Goal: Book appointment/travel/reservation

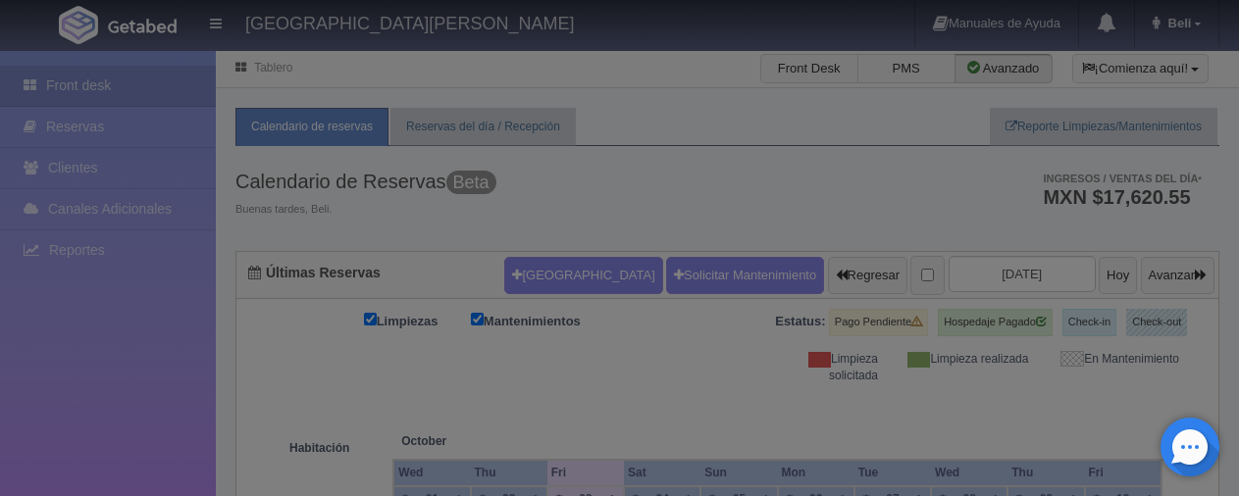
checkbox input "false"
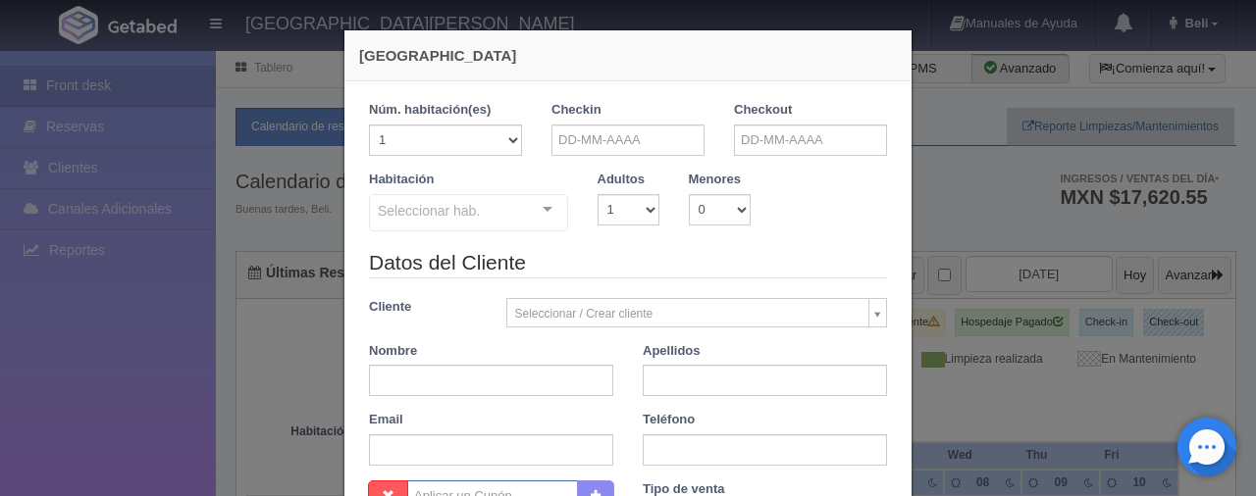
click at [560, 267] on form "1 Núm. habitación(es) 1 2 3 4 5 6 7 8 9 10 11 12 13 14 15 16 17 18 19 20 Checki…" at bounding box center [628, 433] width 518 height 664
click at [593, 138] on input "text" at bounding box center [627, 140] width 153 height 31
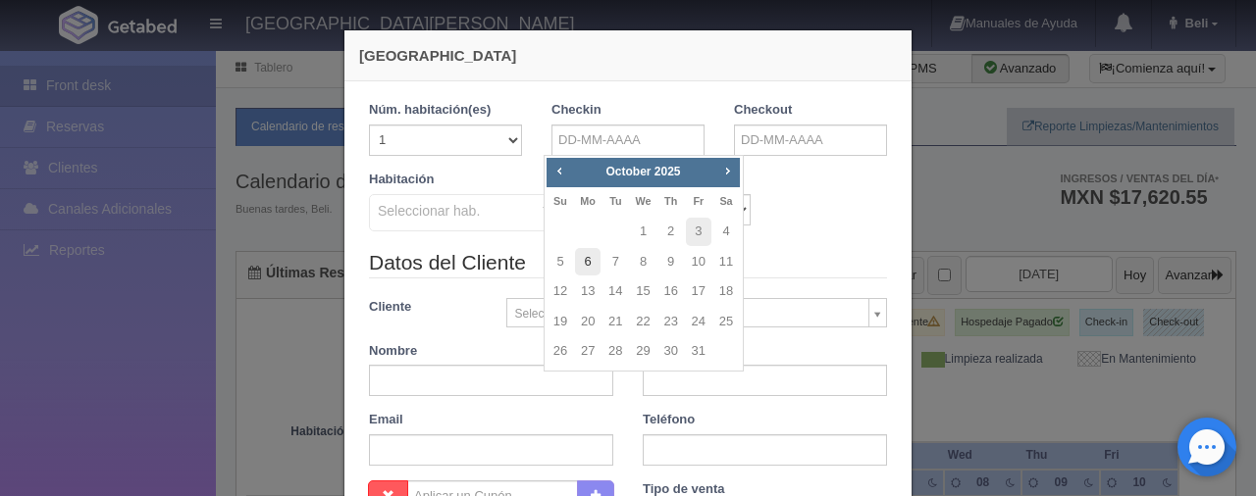
click at [591, 261] on link "6" at bounding box center [588, 262] width 26 height 28
type input "[DATE]"
checkbox input "false"
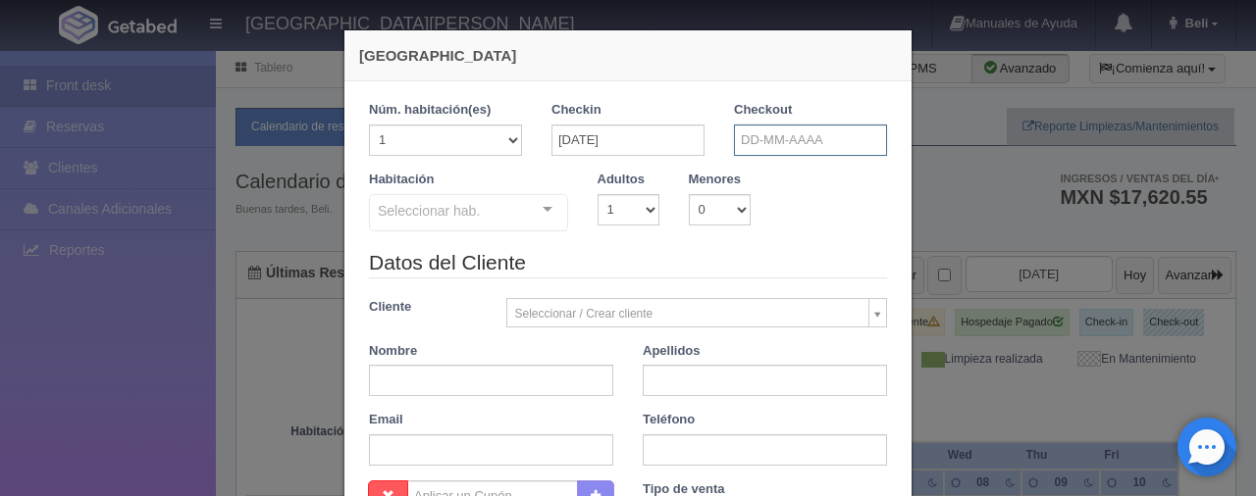
click at [813, 136] on input "text" at bounding box center [810, 140] width 153 height 31
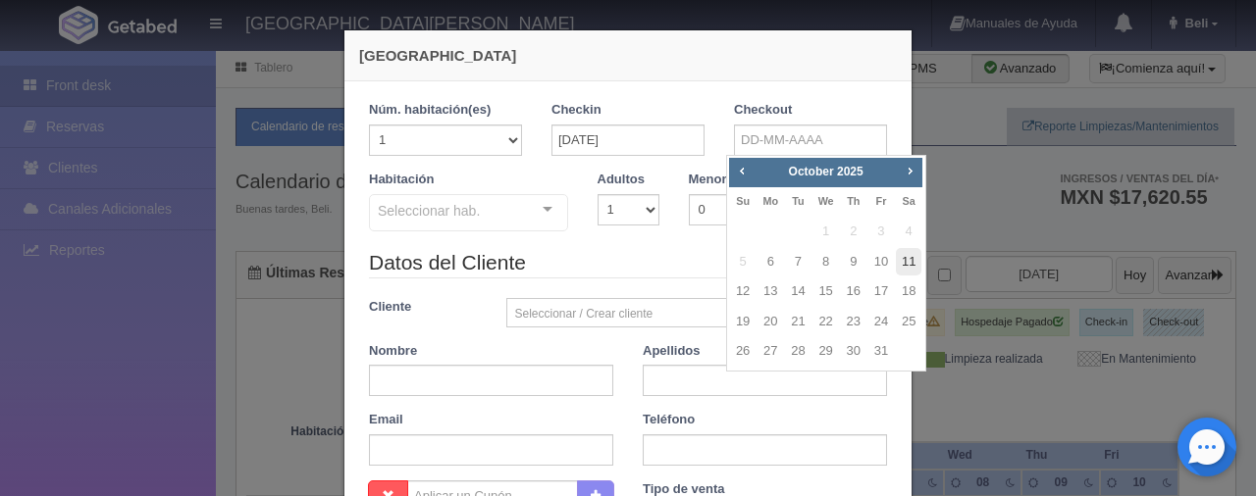
click at [899, 254] on link "11" at bounding box center [909, 262] width 26 height 28
type input "[DATE]"
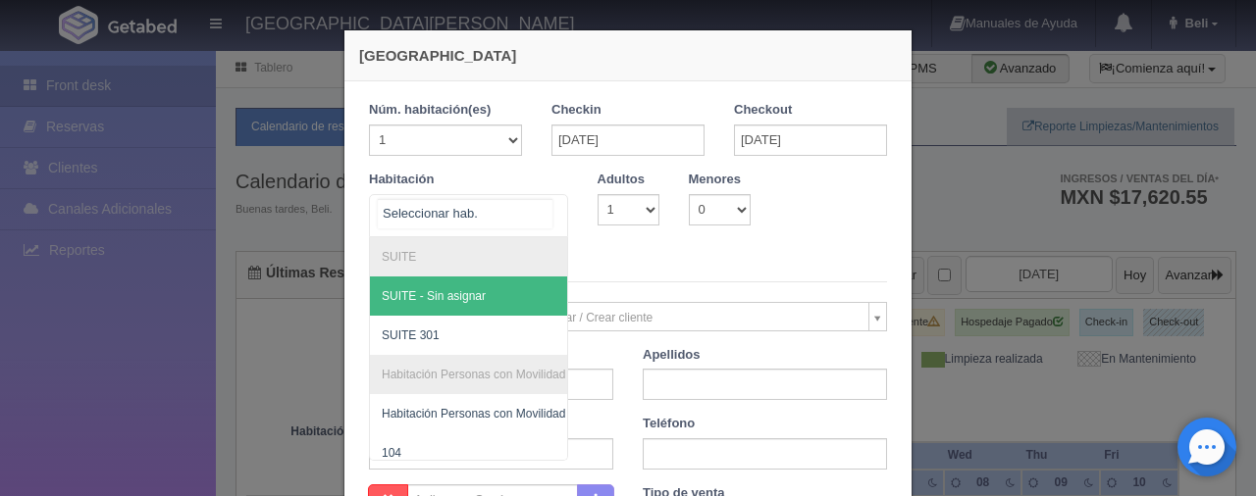
click at [507, 218] on div at bounding box center [468, 215] width 199 height 43
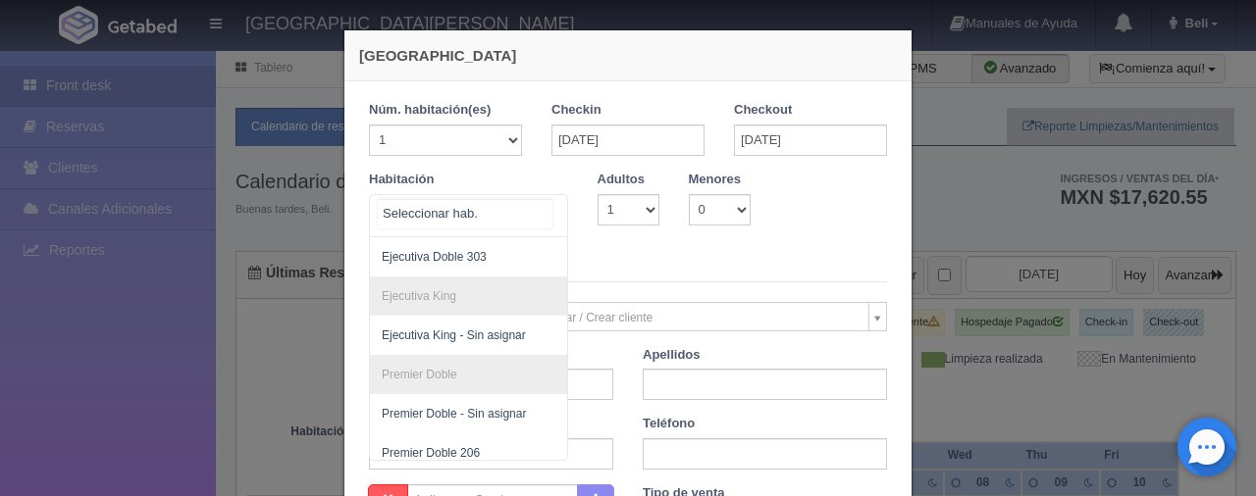
scroll to position [538, 0]
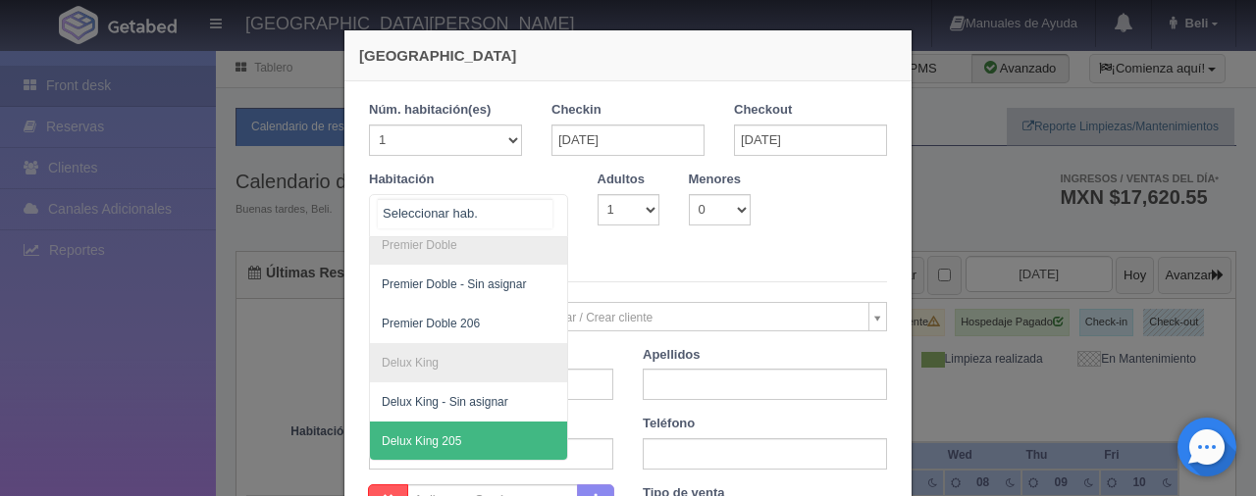
click at [480, 422] on span "Delux King 205" at bounding box center [535, 441] width 330 height 39
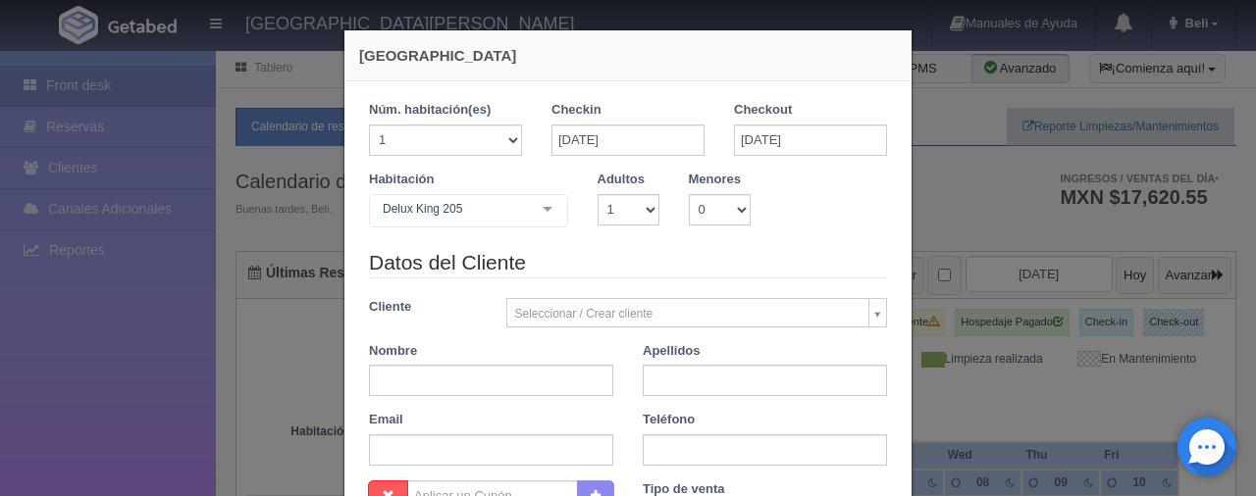
checkbox input "false"
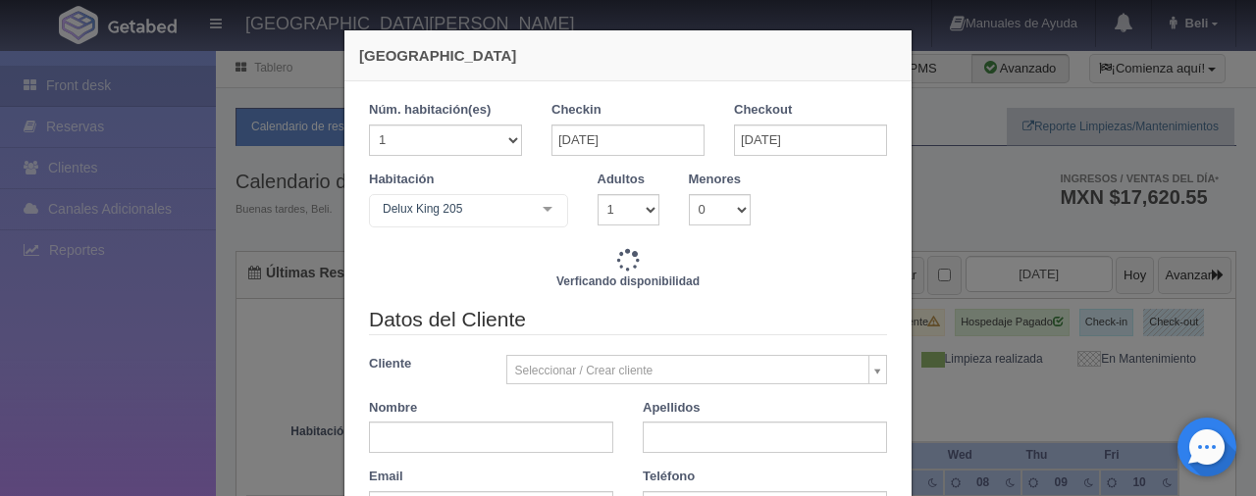
type input "6495.00"
checkbox input "false"
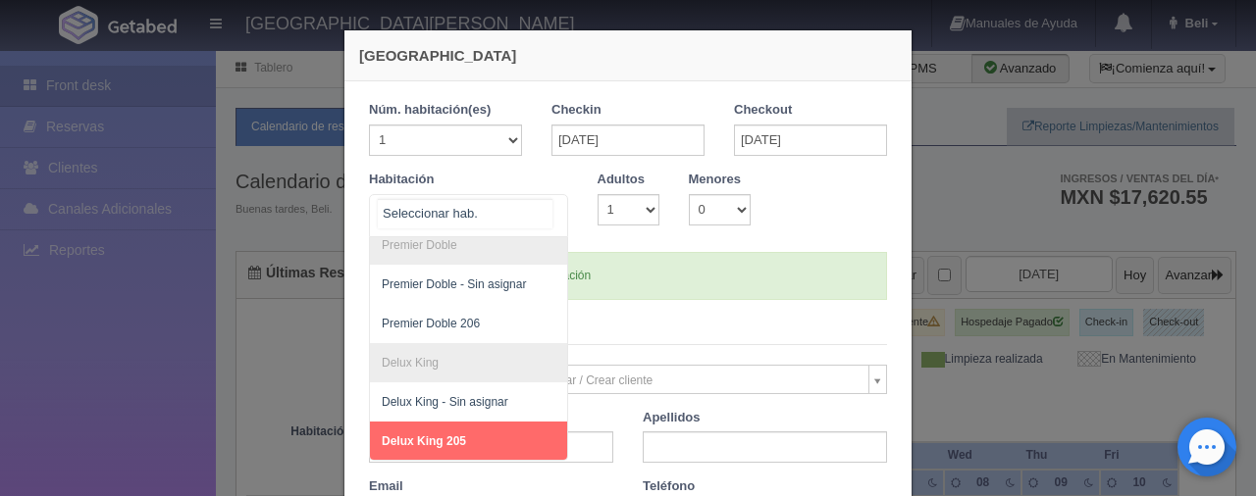
click at [527, 219] on div "SUITE SUITE - Sin asignar SUITE 301 Habitación Personas con Movilidad Reducida …" at bounding box center [468, 215] width 199 height 43
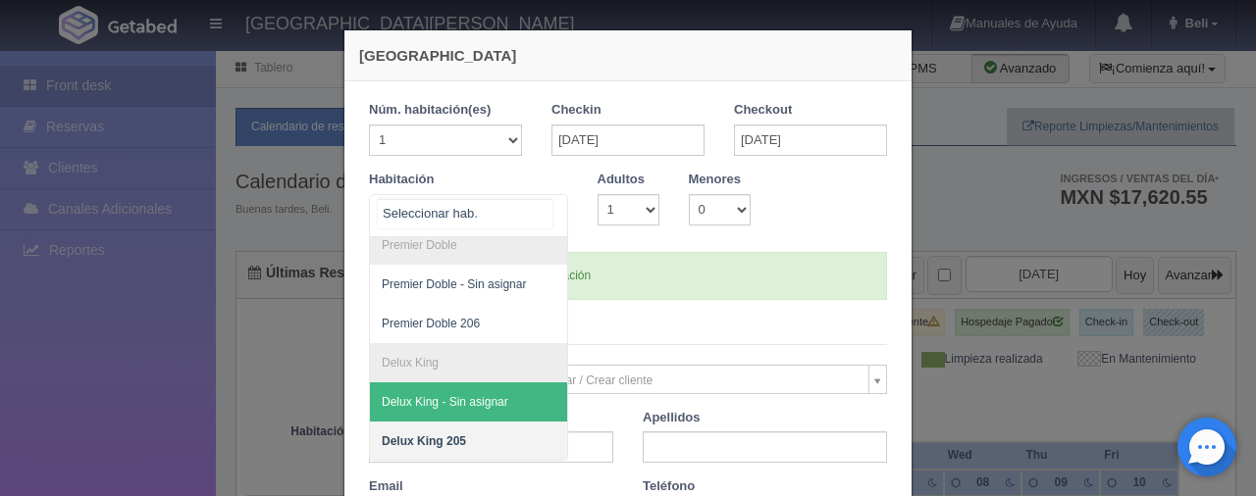
scroll to position [341, 0]
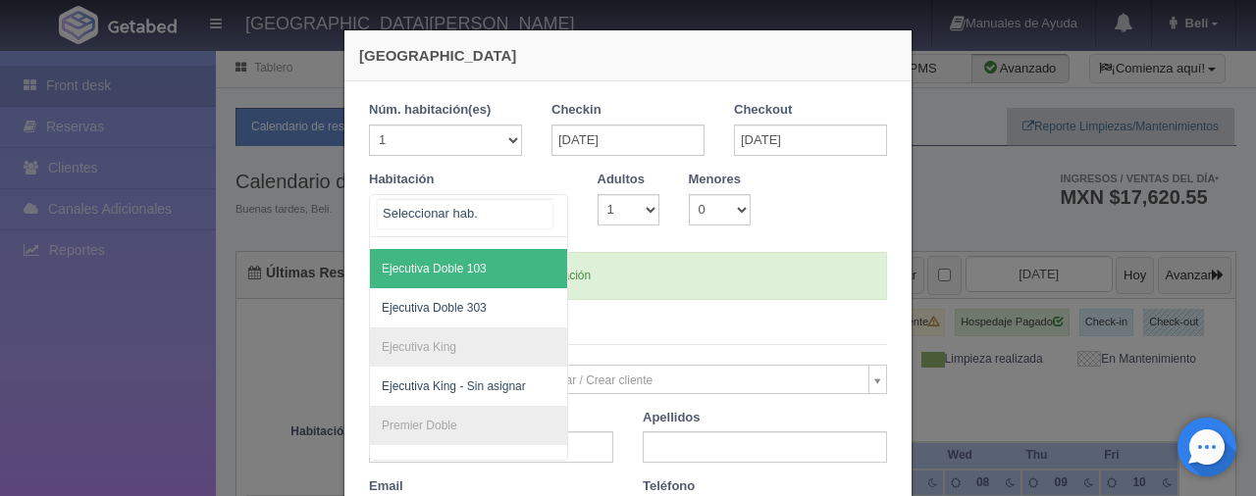
click at [420, 275] on span "Ejecutiva Doble 103" at bounding box center [535, 268] width 330 height 39
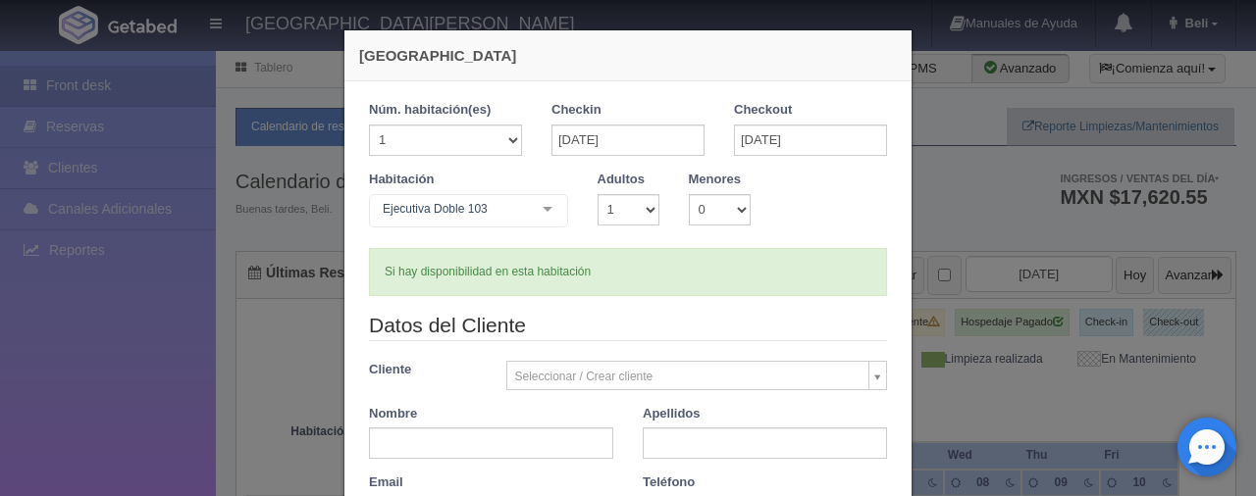
checkbox input "false"
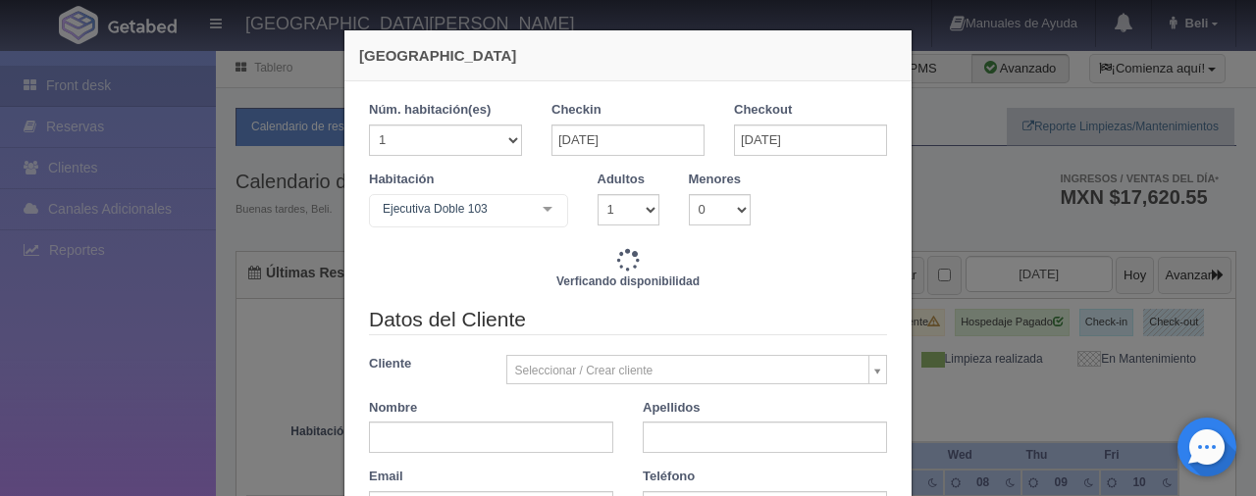
type input "6495.00"
checkbox input "false"
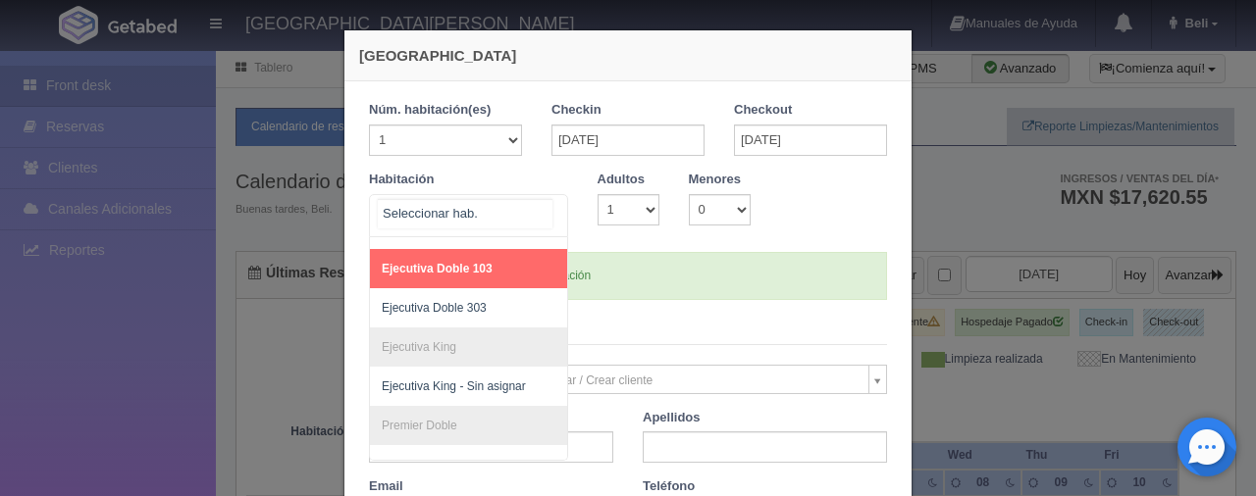
click at [533, 214] on div "SUITE SUITE - Sin asignar SUITE 301 Habitación Personas con Movilidad Reducida …" at bounding box center [468, 215] width 199 height 43
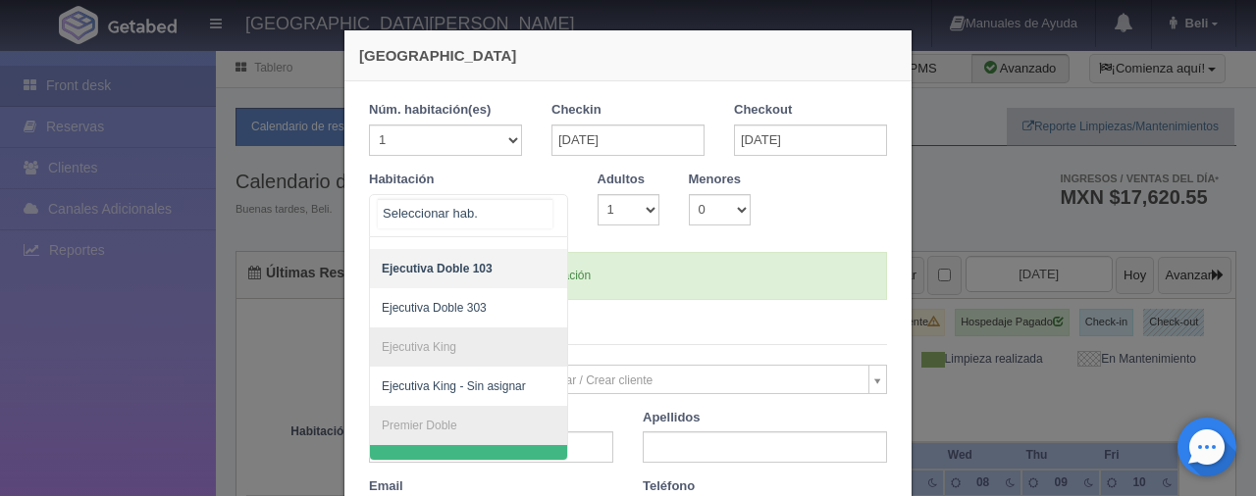
scroll to position [538, 0]
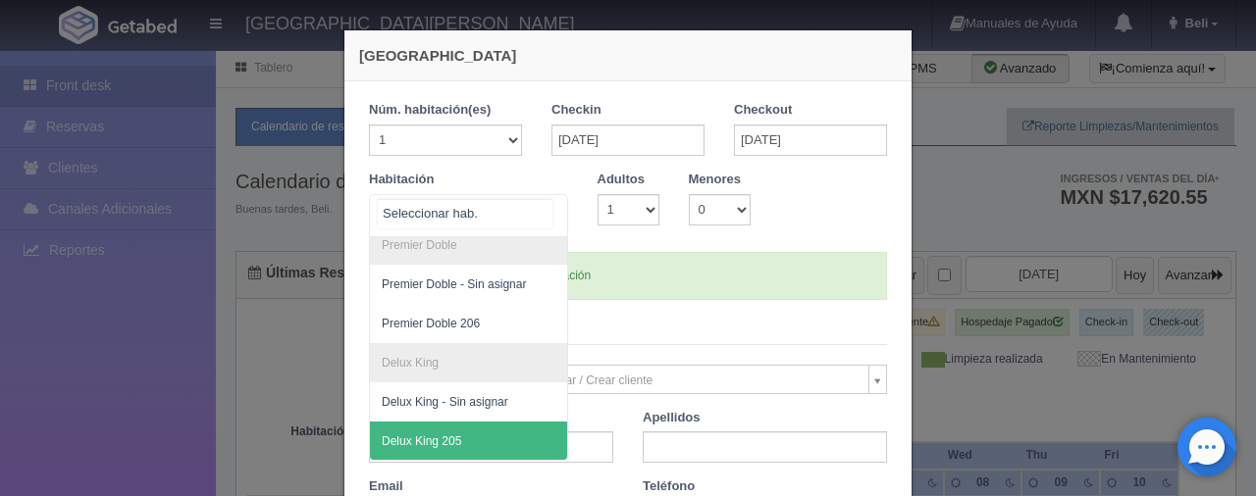
click at [488, 422] on span "Delux King 205" at bounding box center [535, 441] width 330 height 39
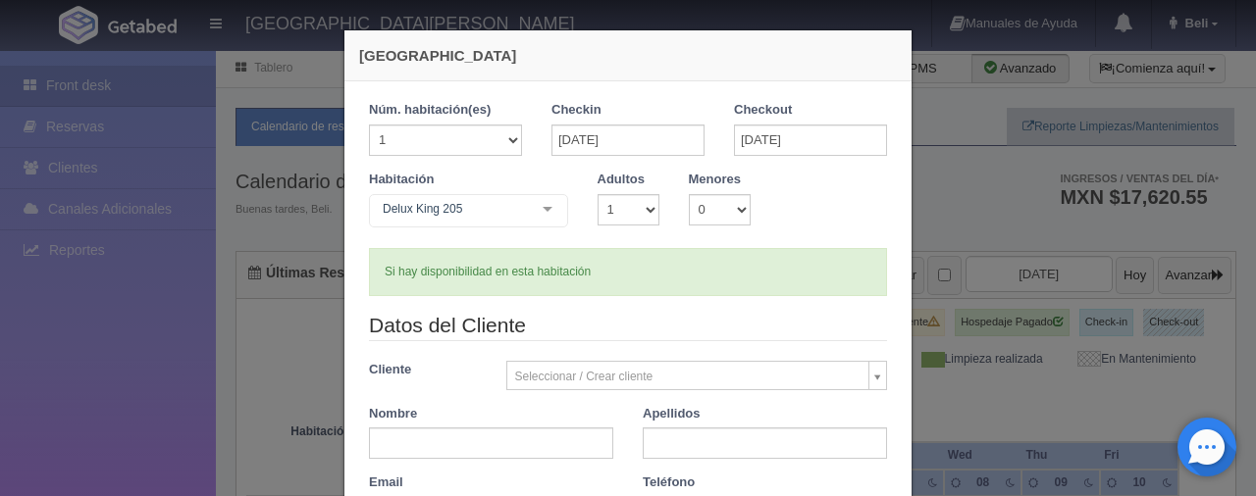
checkbox input "false"
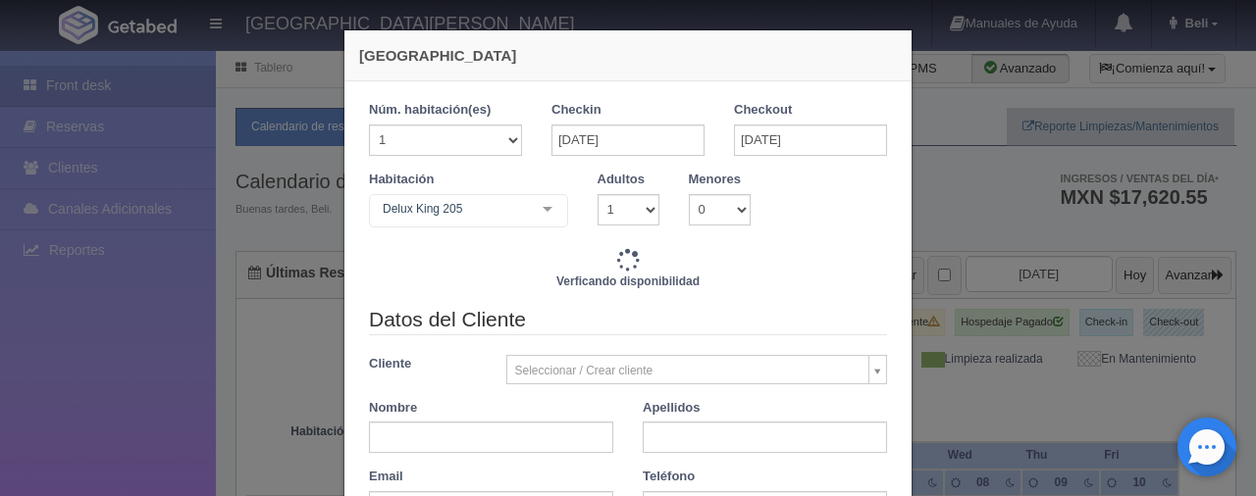
type input "6495.00"
checkbox input "false"
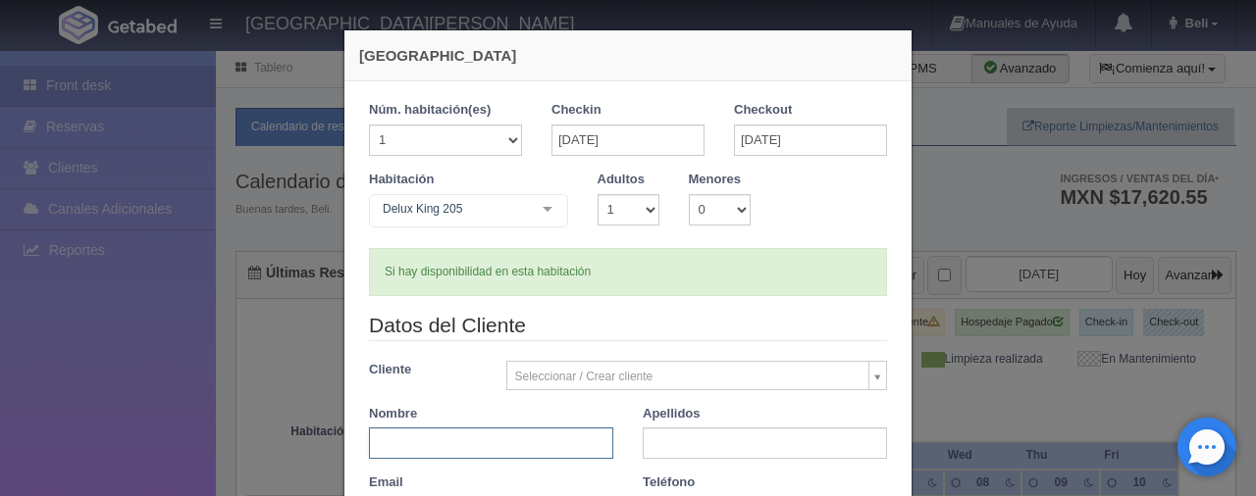
click at [538, 432] on input "text" at bounding box center [491, 443] width 244 height 31
click at [561, 428] on input "text" at bounding box center [491, 443] width 244 height 31
type input "Dolores"
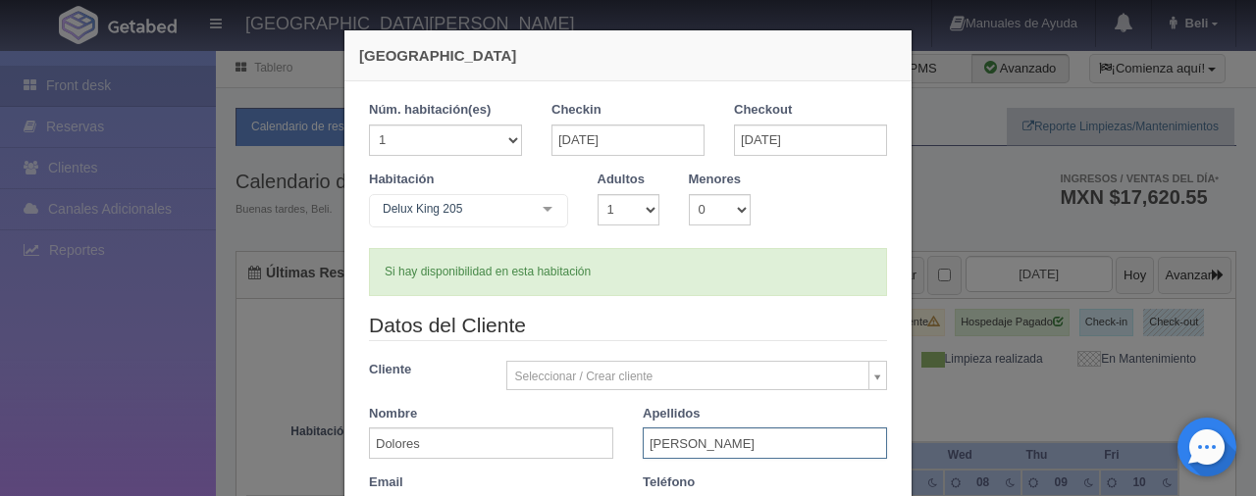
type input "[PERSON_NAME]"
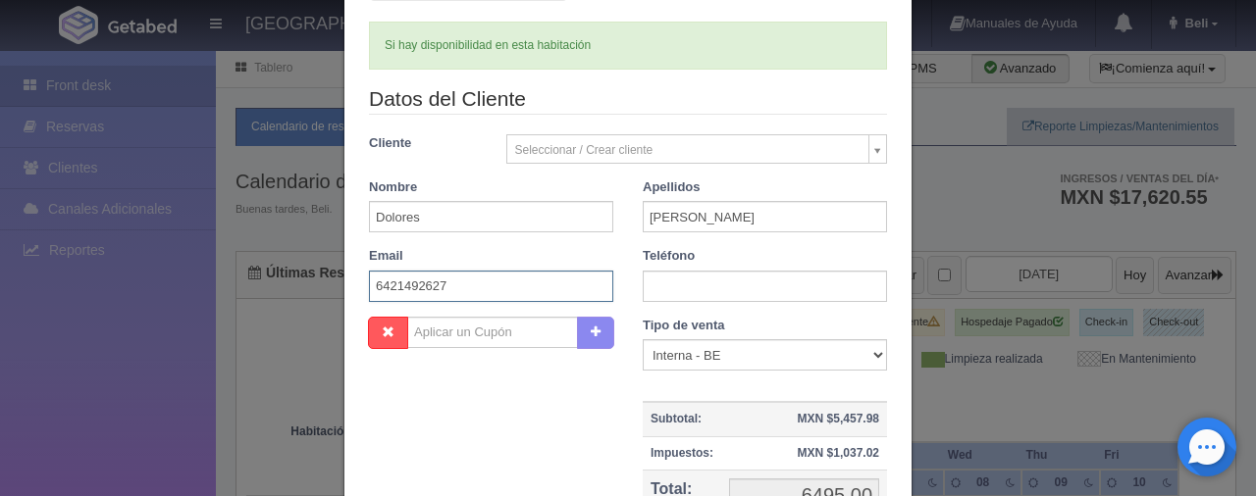
scroll to position [325, 0]
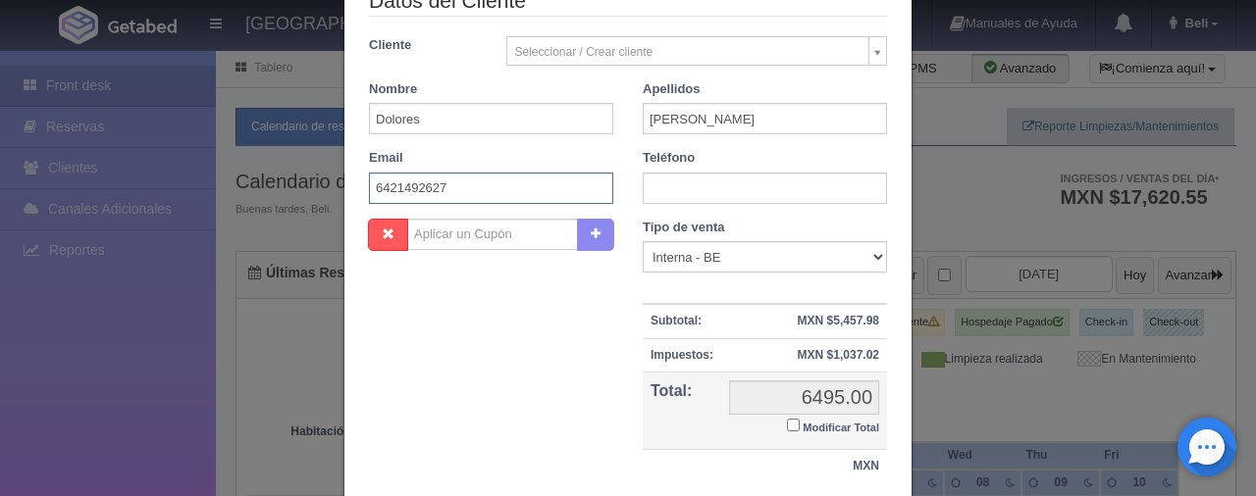
type input "6421492627"
drag, startPoint x: 467, startPoint y: 192, endPoint x: 357, endPoint y: 191, distance: 109.9
click at [354, 202] on div "Datos del Cliente Cliente Seleccionar / Crear cliente Nuevo Cliente [PERSON_NAM…" at bounding box center [627, 102] width 547 height 232
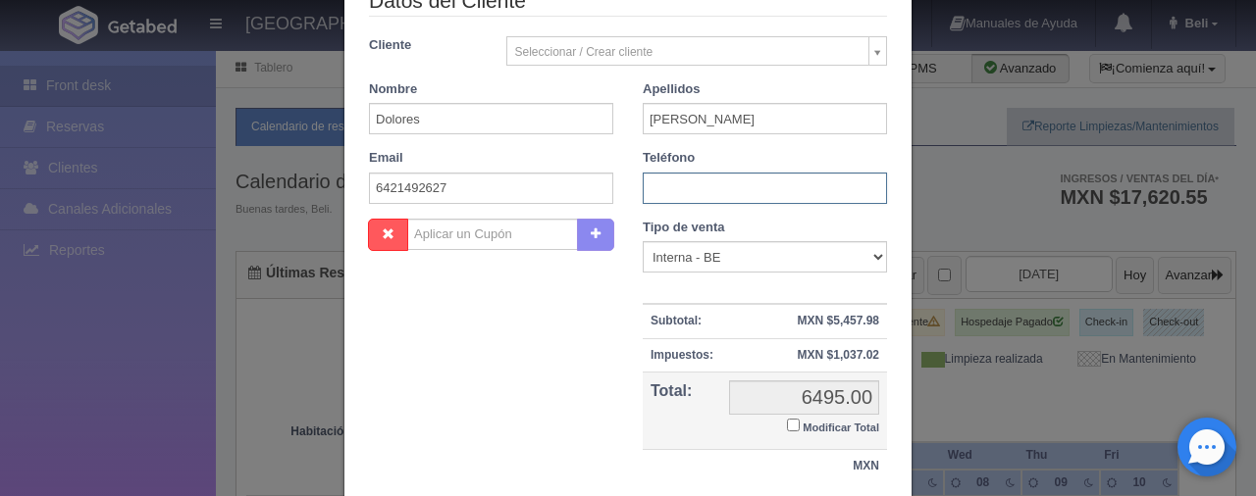
click at [785, 173] on input "text" at bounding box center [765, 188] width 244 height 31
paste input "6421492627"
type input "6421492627"
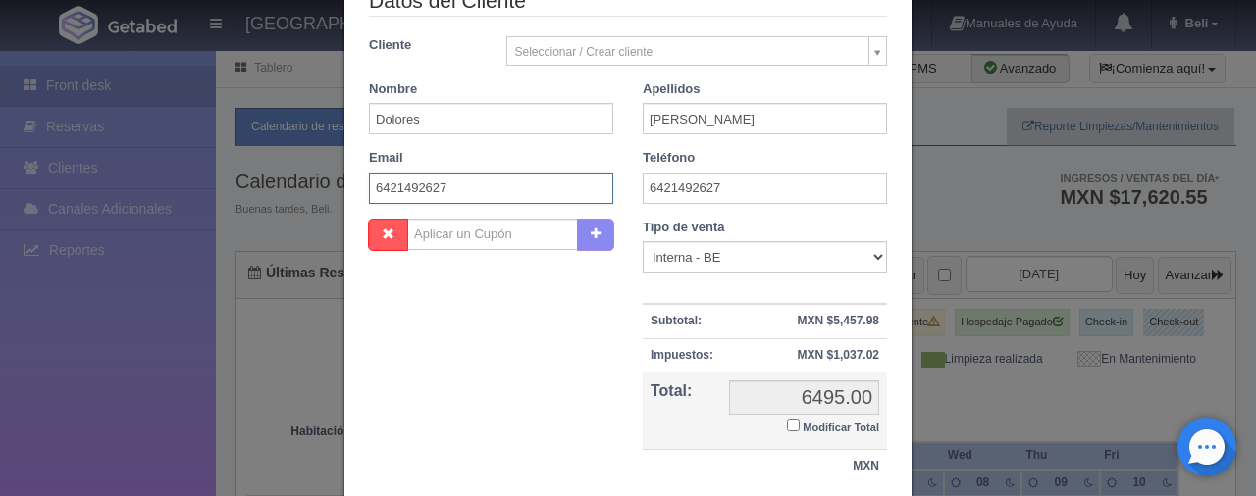
drag, startPoint x: 518, startPoint y: 191, endPoint x: 334, endPoint y: 186, distance: 184.5
click at [334, 193] on div "[GEOGRAPHIC_DATA] 1 Núm. habitación(es) 1 2 3 4 5 6 7 8 9 10 11 12 13 14 15 16 …" at bounding box center [628, 157] width 589 height 964
type input "[EMAIL_ADDRESS][DOMAIN_NAME]"
click at [787, 422] on input "Modificar Total" at bounding box center [793, 425] width 13 height 13
checkbox input "true"
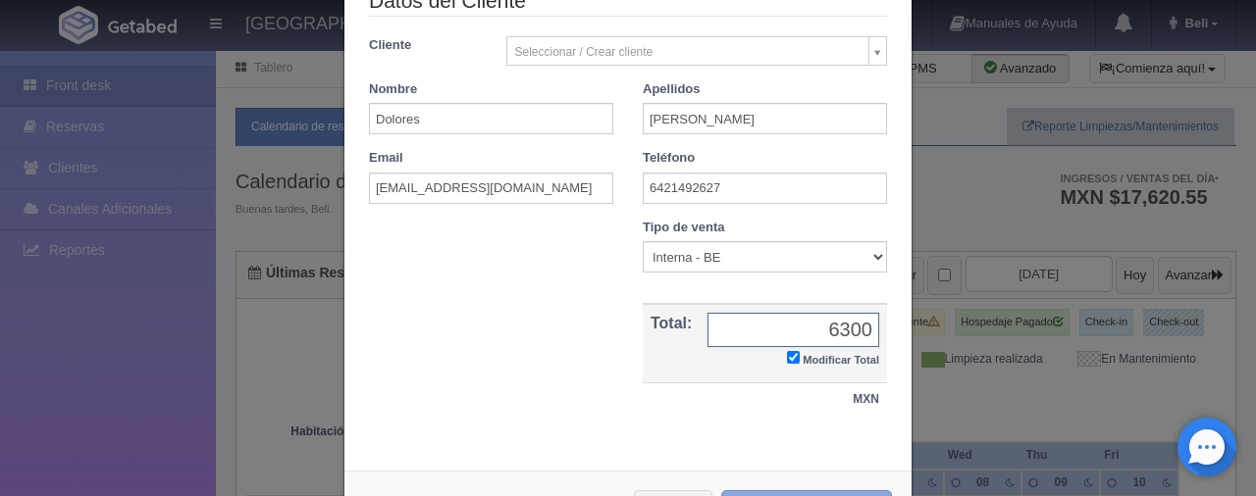
type input "6300"
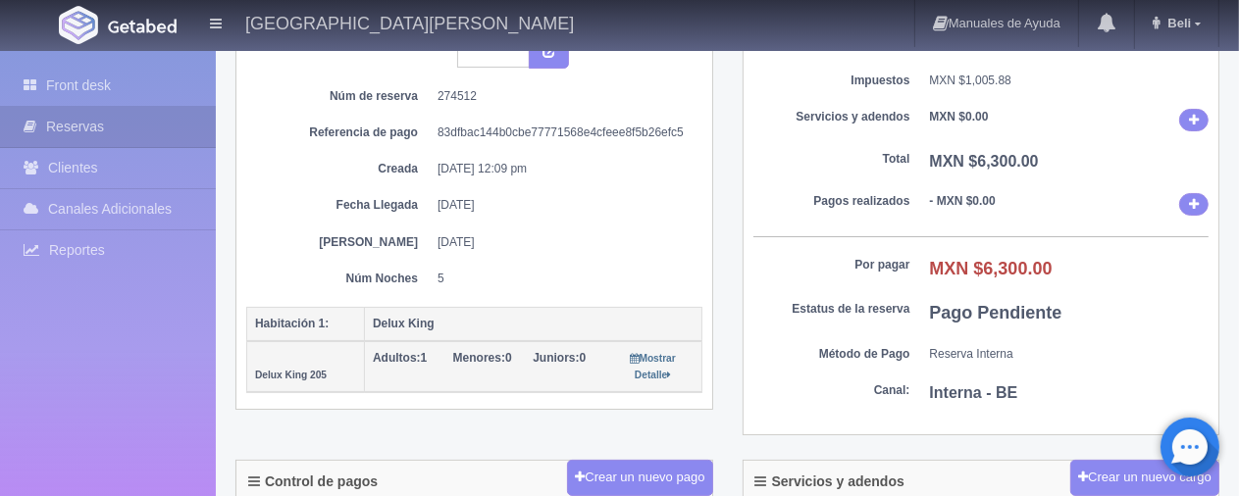
scroll to position [490, 0]
